Goal: Feedback & Contribution: Leave review/rating

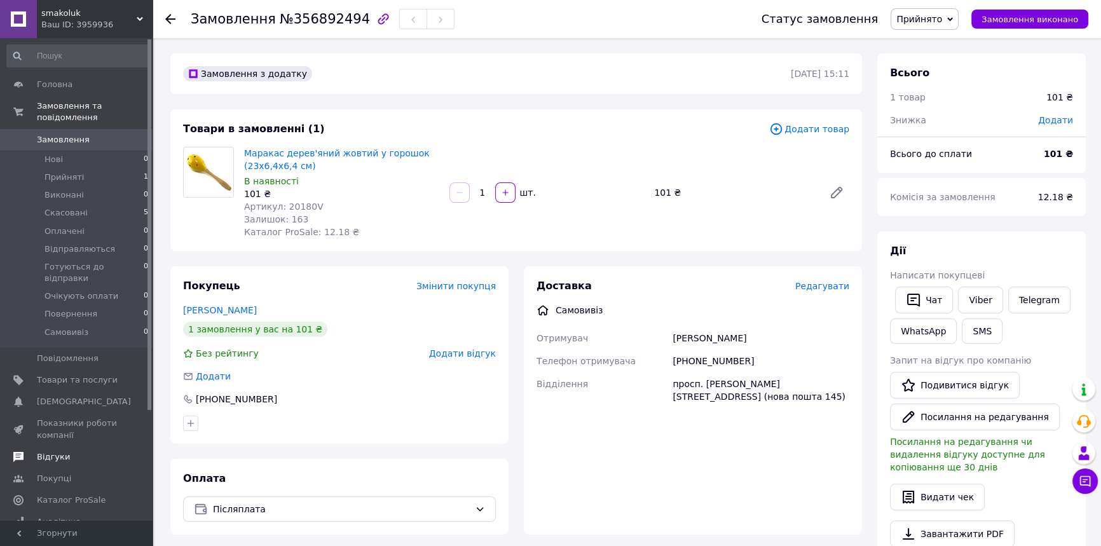
click at [61, 446] on link "Відгуки" at bounding box center [78, 457] width 156 height 22
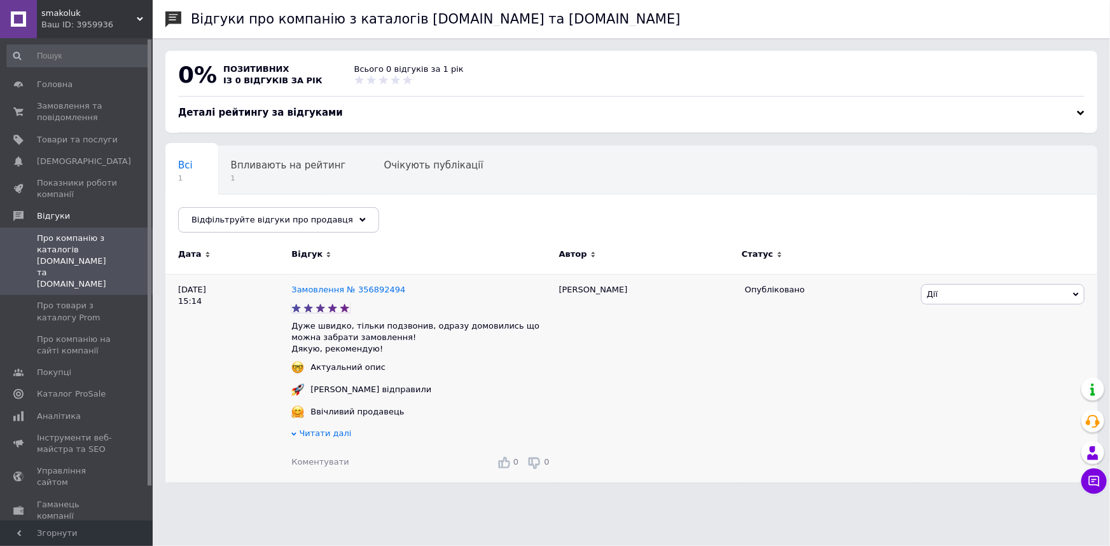
click at [319, 467] on span "Коментувати" at bounding box center [319, 462] width 57 height 10
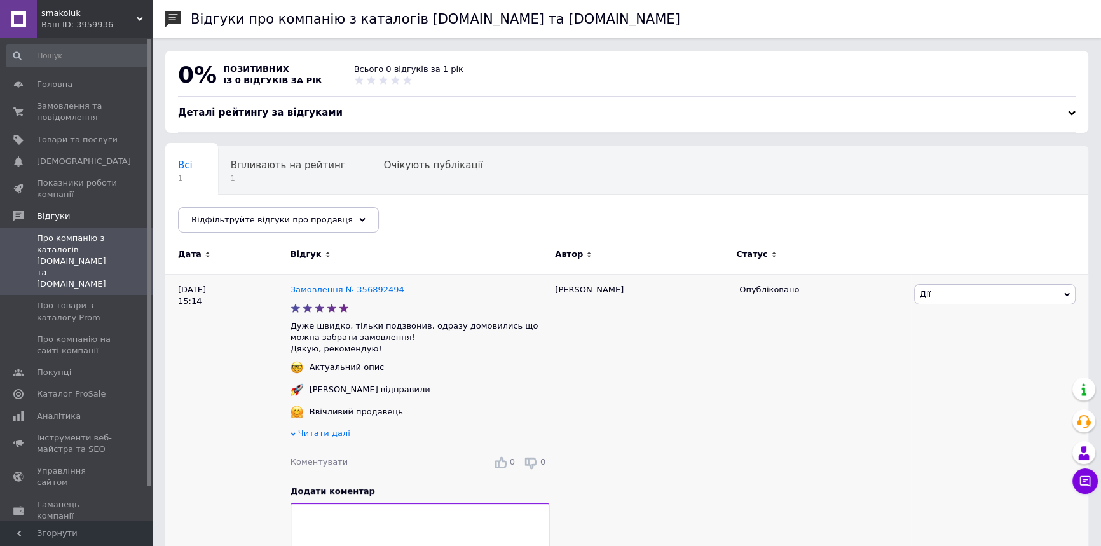
click at [389, 520] on textarea at bounding box center [420, 528] width 259 height 48
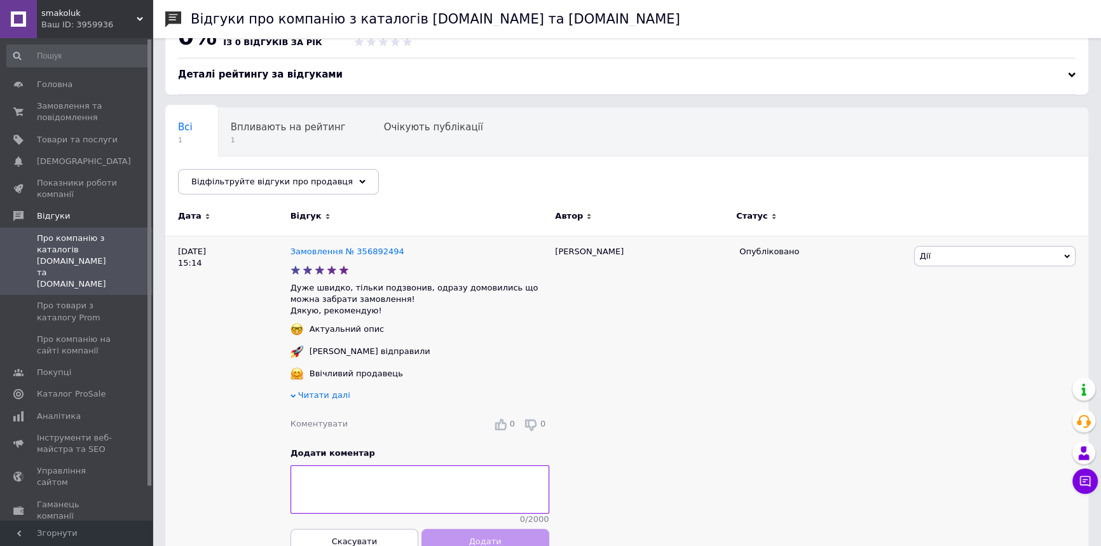
scroll to position [76, 0]
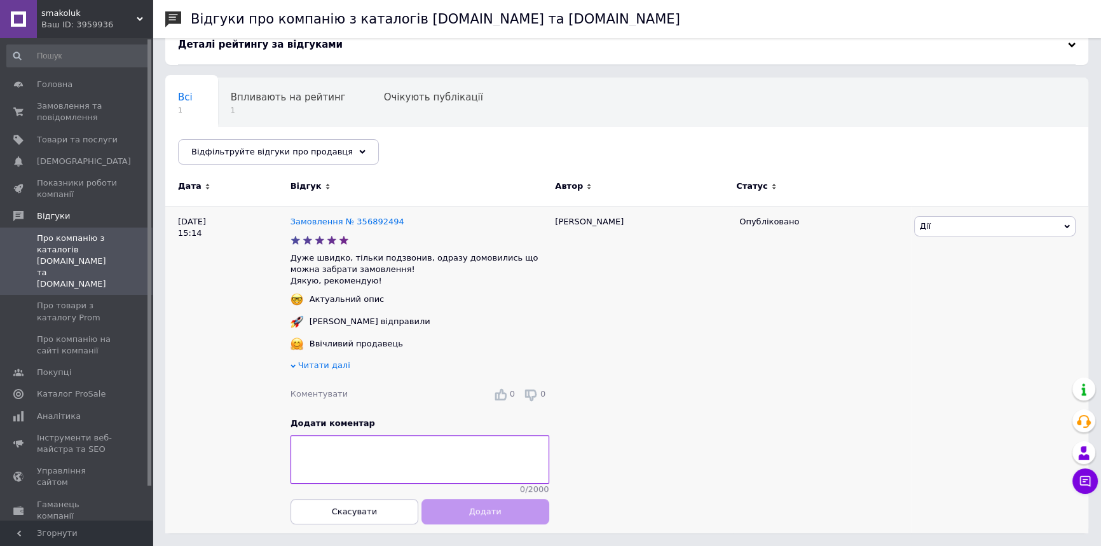
click at [420, 462] on textarea at bounding box center [420, 460] width 259 height 48
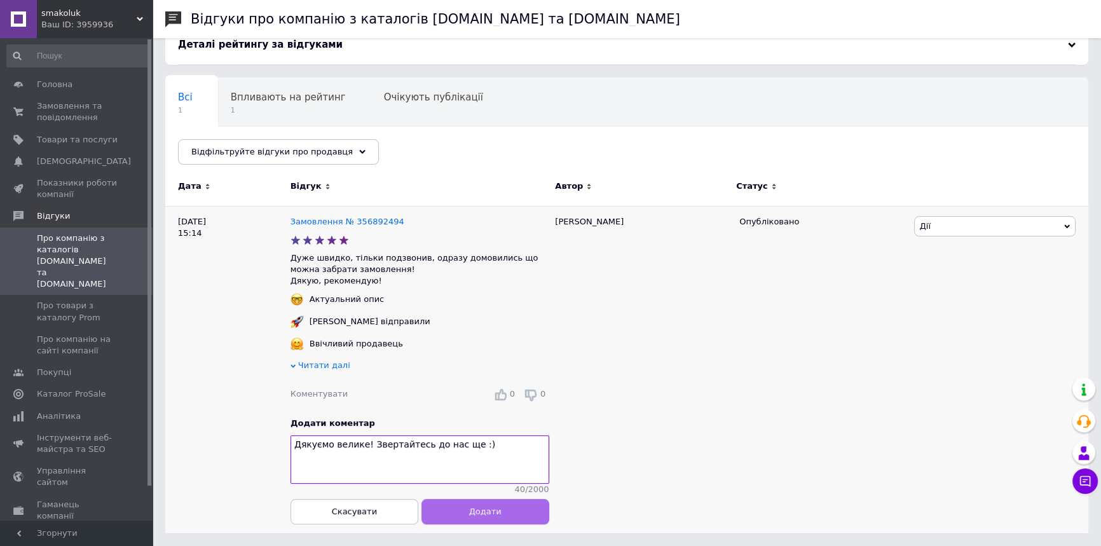
type textarea "Дякуємо велике! Звертайтесь до нас ще :)"
click at [507, 509] on button "Додати" at bounding box center [485, 511] width 128 height 25
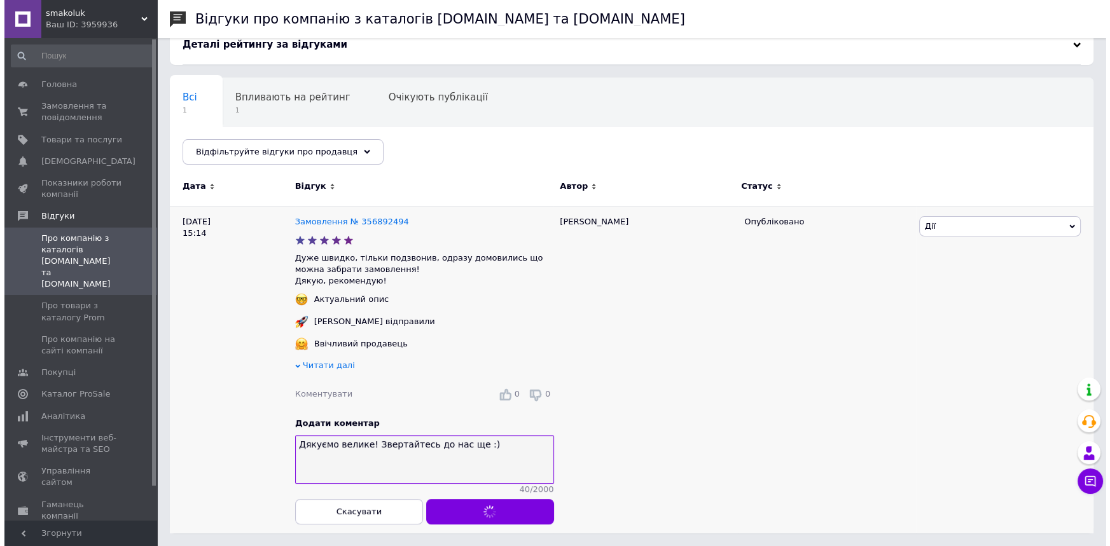
scroll to position [0, 0]
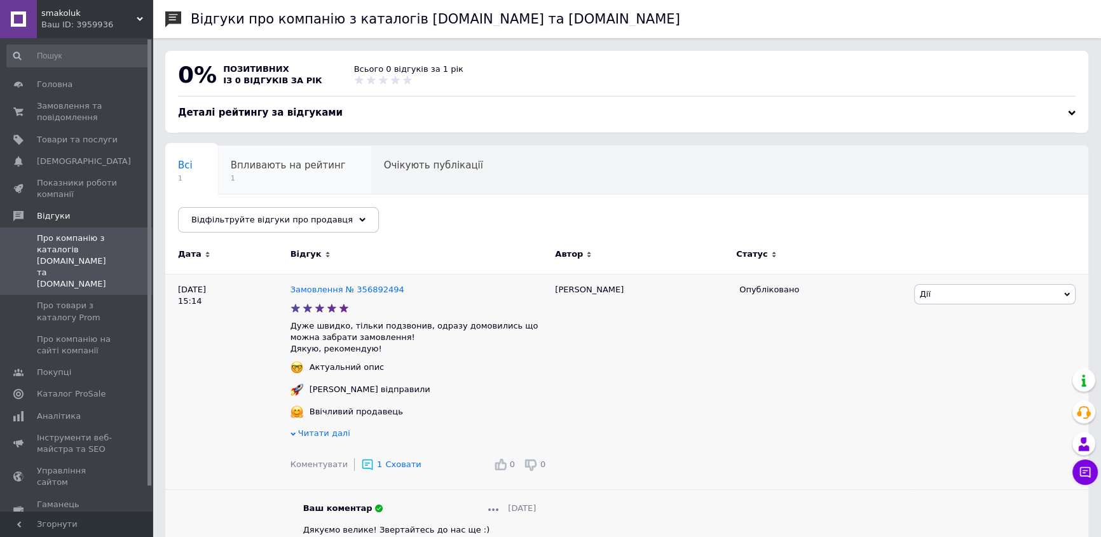
click at [310, 191] on div "Впливають на рейтинг 1" at bounding box center [294, 170] width 153 height 48
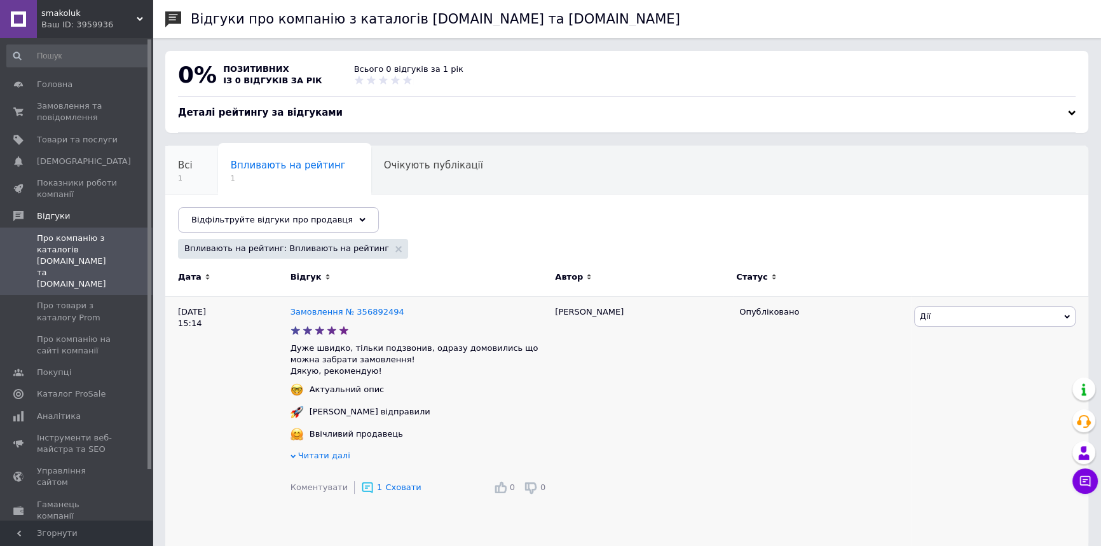
click at [185, 179] on span "1" at bounding box center [185, 179] width 15 height 10
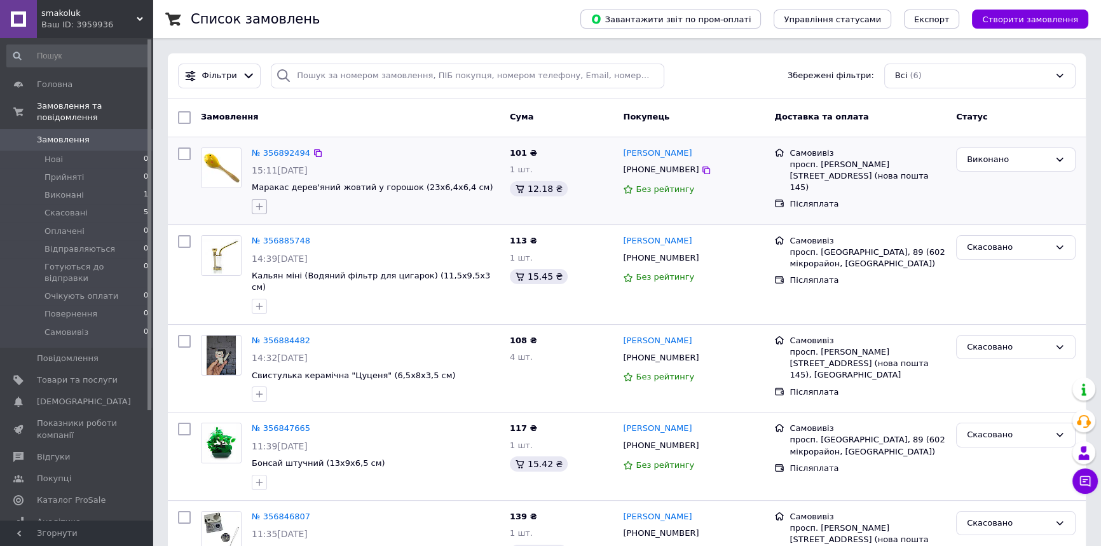
click at [261, 204] on icon "button" at bounding box center [259, 207] width 10 height 10
click at [308, 244] on input "text" at bounding box center [330, 240] width 143 height 25
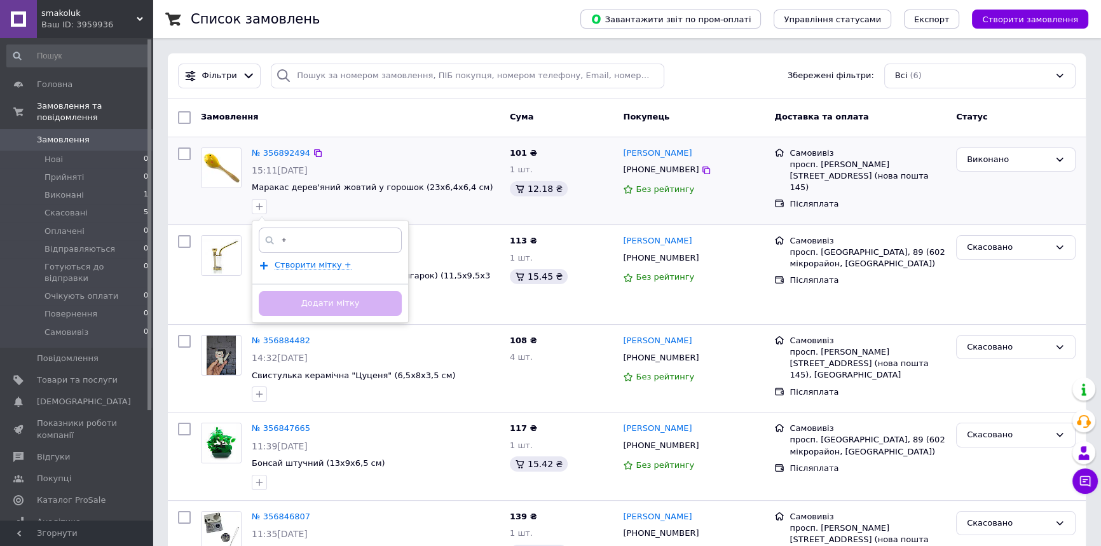
type input "+"
drag, startPoint x: 319, startPoint y: 307, endPoint x: 314, endPoint y: 271, distance: 36.0
click at [314, 272] on div "+ Створити мітку + Додати мітку" at bounding box center [330, 272] width 157 height 102
click at [314, 266] on span "Створити мітку +" at bounding box center [313, 265] width 77 height 10
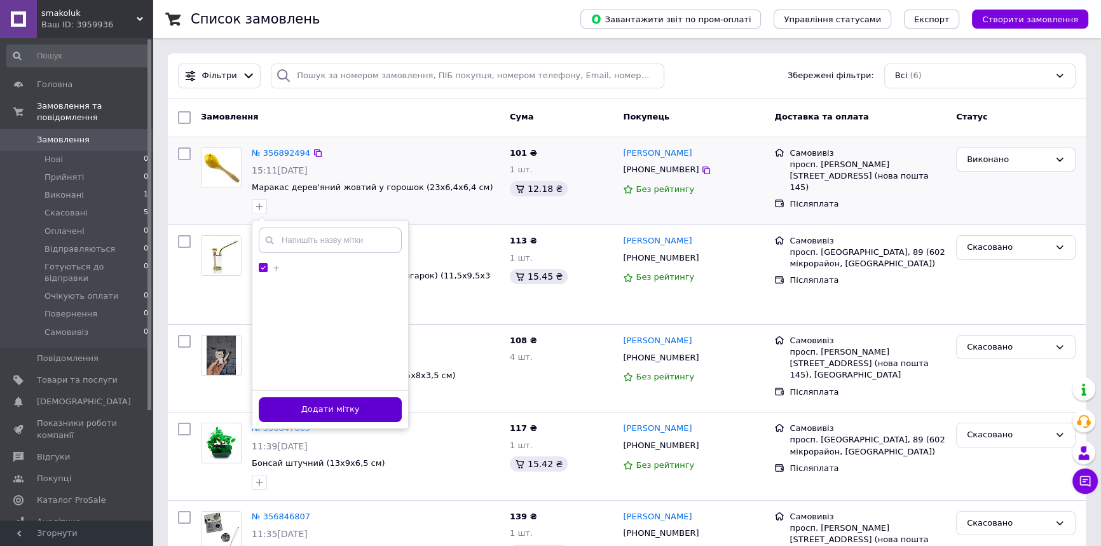
click at [348, 411] on button "Додати мітку" at bounding box center [330, 409] width 143 height 25
